Goal: Check status: Check status

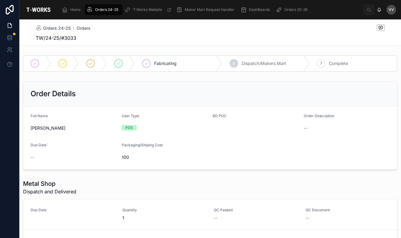
scroll to position [67, 0]
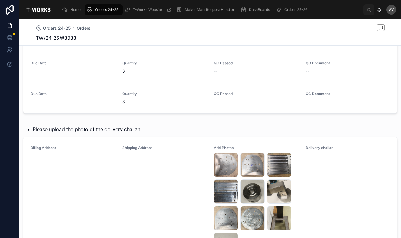
click at [151, 195] on div "Shipping Address" at bounding box center [164, 201] width 85 height 112
click at [49, 27] on span "Orders 24-25" at bounding box center [57, 28] width 28 height 6
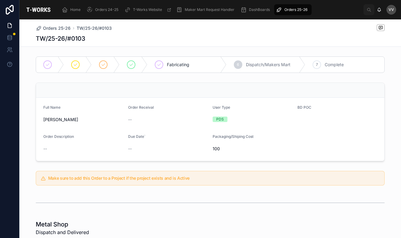
scroll to position [50, 0]
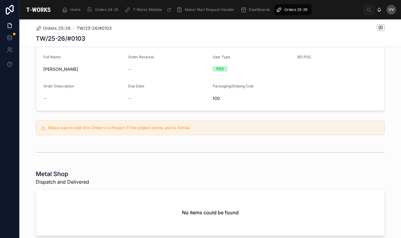
click at [56, 28] on span "Orders 25-26" at bounding box center [57, 28] width 28 height 6
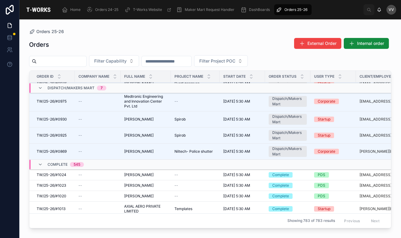
scroll to position [78, 0]
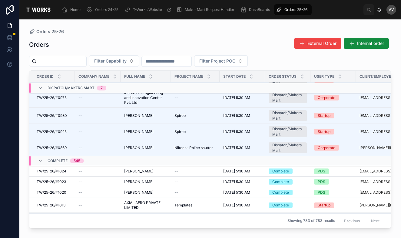
click at [59, 147] on span "TW/25-26/#0869" at bounding box center [52, 147] width 30 height 5
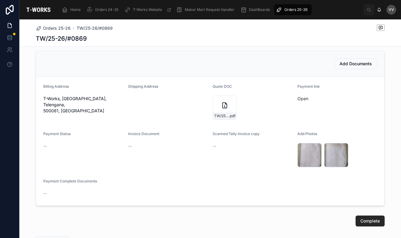
scroll to position [169, 0]
click at [302, 97] on link "Open" at bounding box center [303, 97] width 11 height 5
